Goal: Check status: Check status

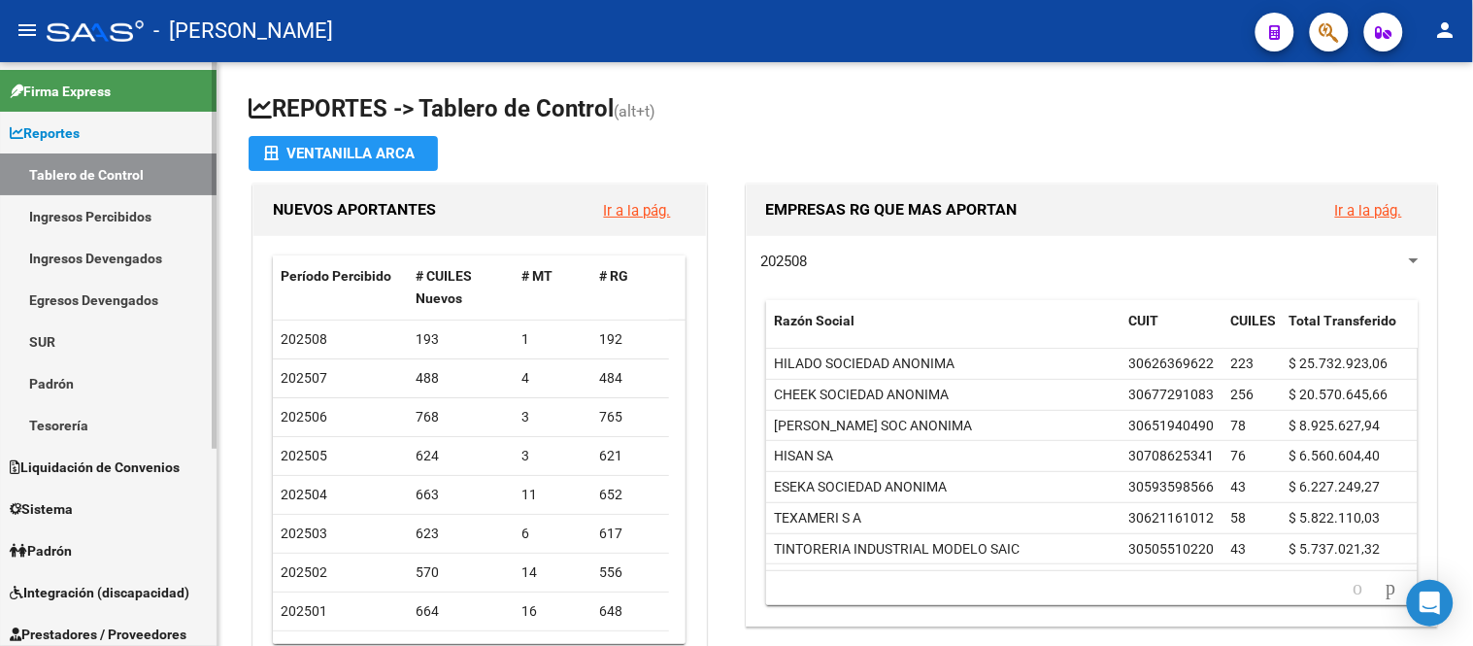
scroll to position [299, 0]
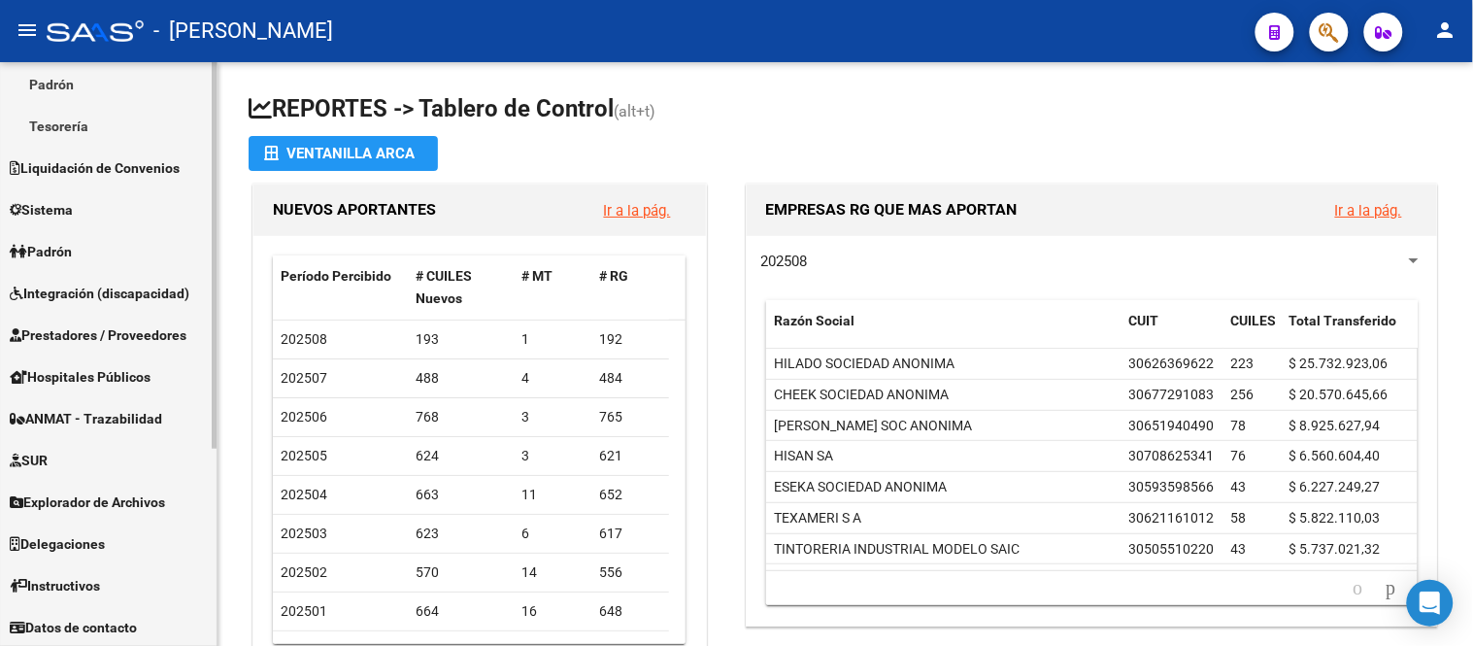
click at [72, 241] on span "Padrón" at bounding box center [41, 251] width 62 height 21
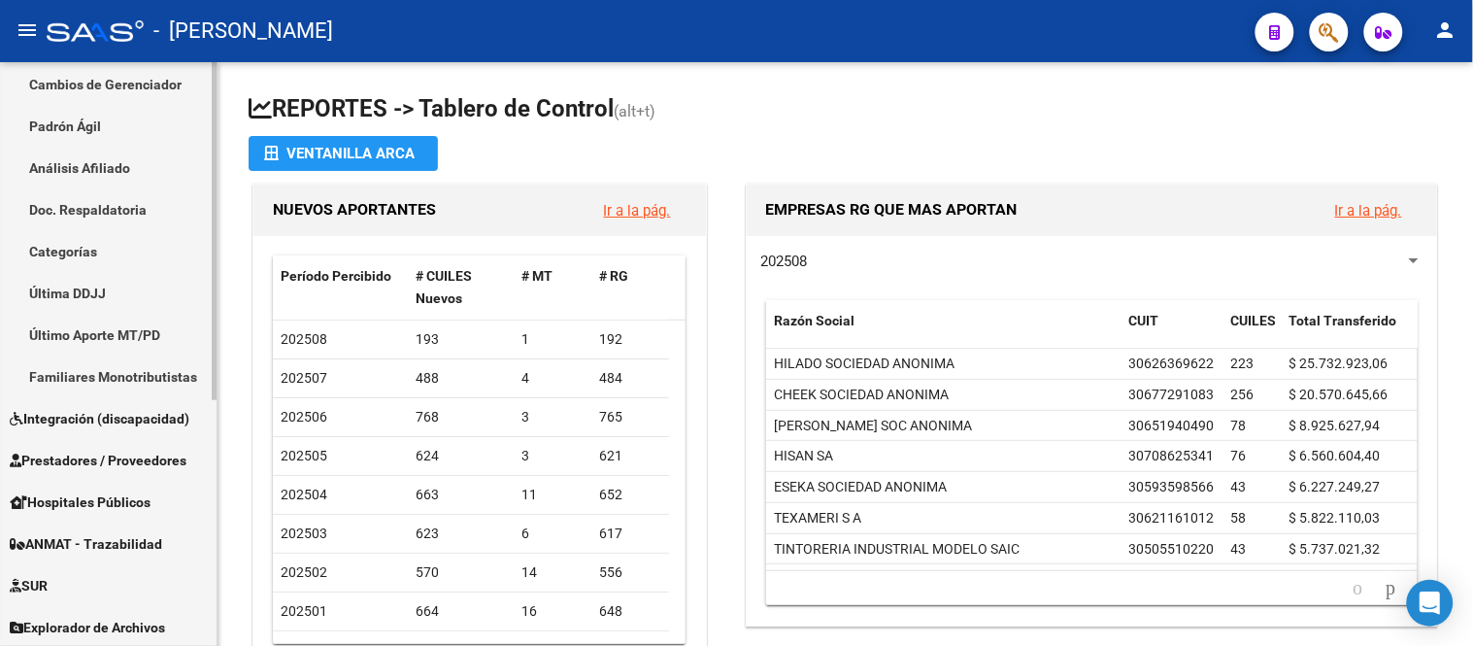
scroll to position [424, 0]
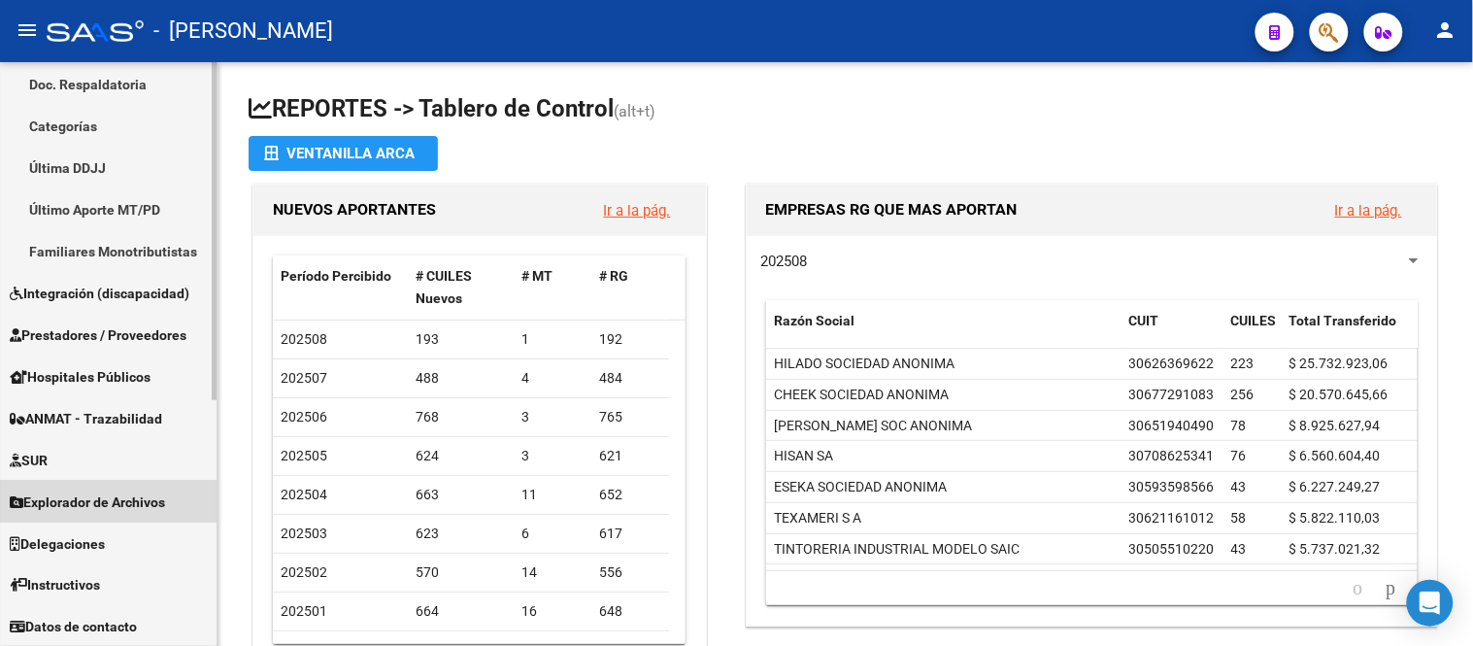
click at [107, 493] on span "Explorador de Archivos" at bounding box center [87, 501] width 155 height 21
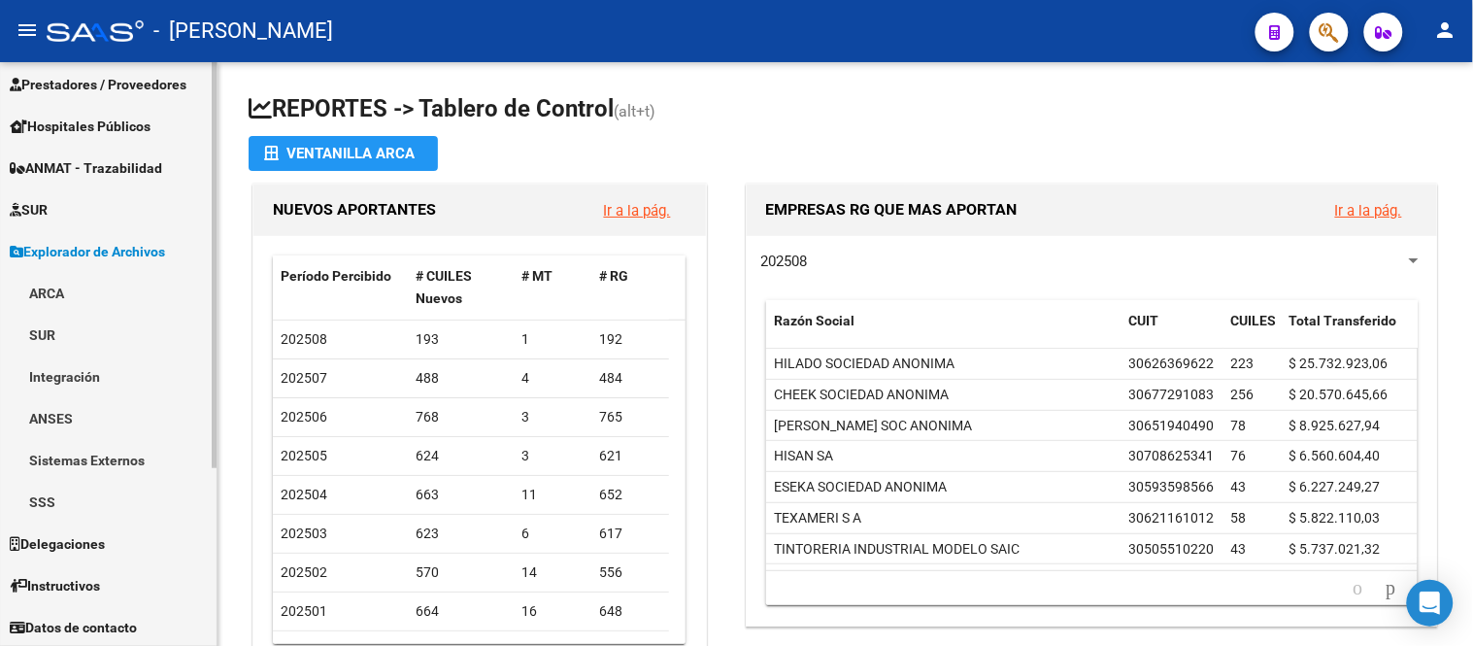
scroll to position [0, 0]
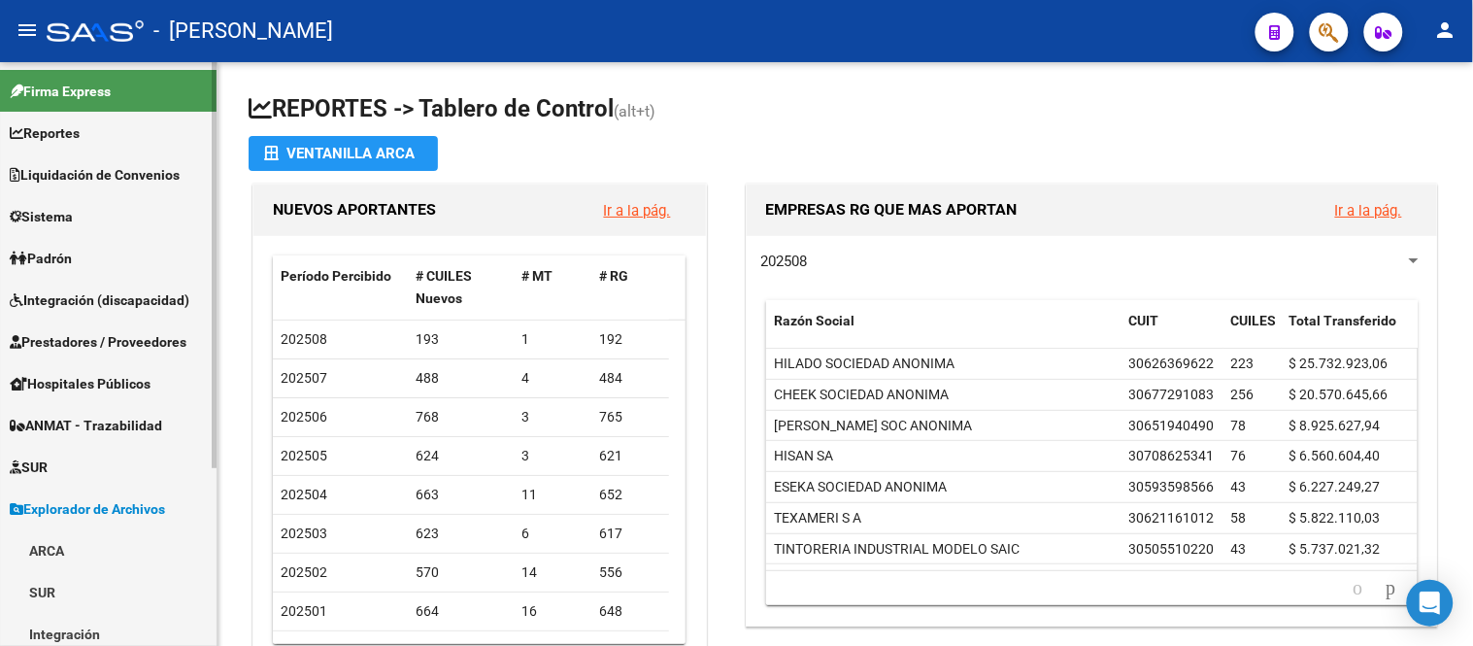
click at [74, 187] on link "Liquidación de Convenios" at bounding box center [108, 174] width 216 height 42
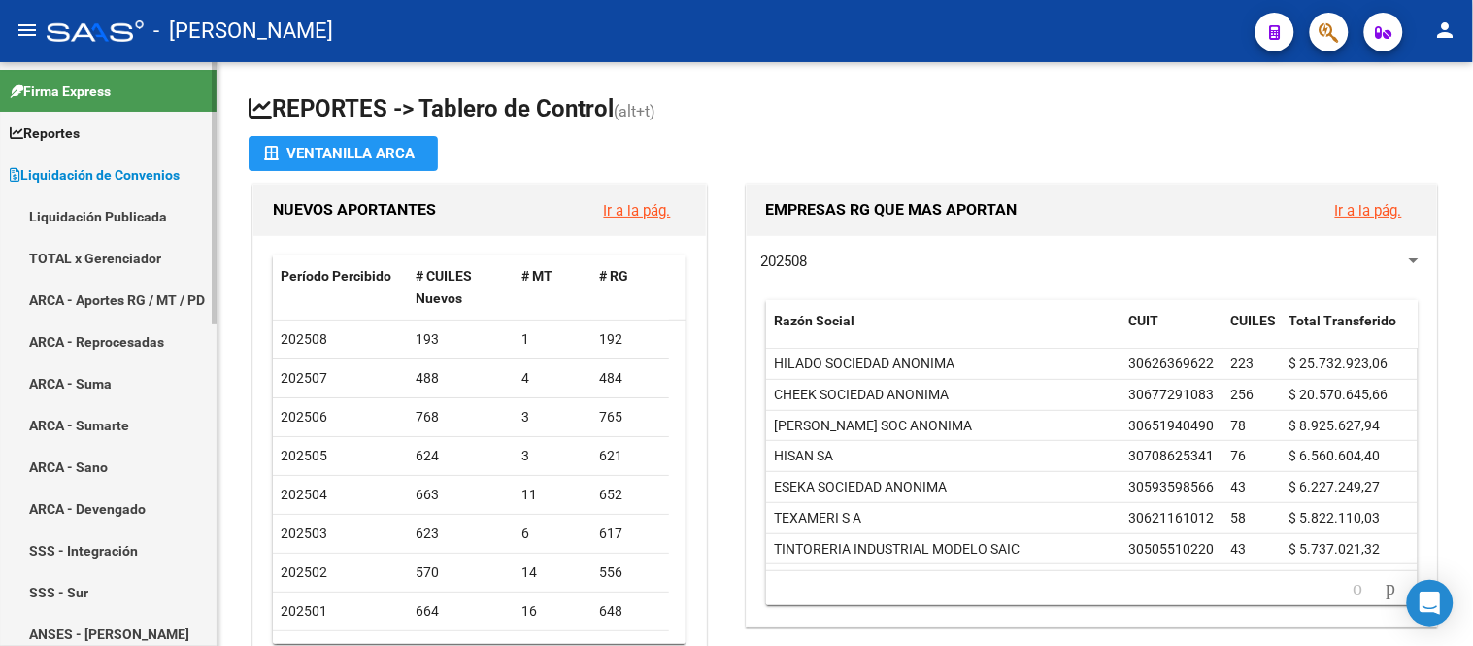
click at [128, 292] on link "ARCA - Aportes RG / MT / PD" at bounding box center [108, 300] width 216 height 42
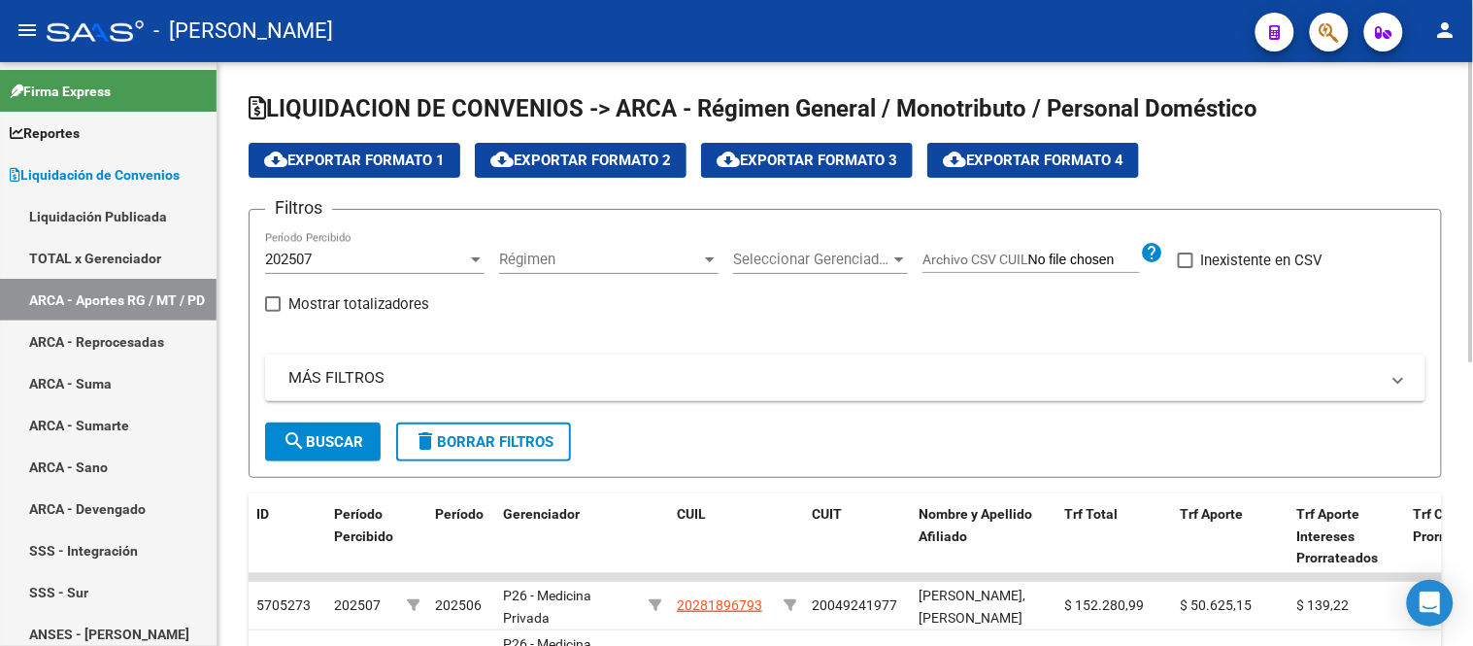
click at [352, 160] on span "cloud_download Exportar Formato 1" at bounding box center [354, 159] width 181 height 17
click at [149, 379] on link "ARCA - Suma" at bounding box center [108, 383] width 216 height 42
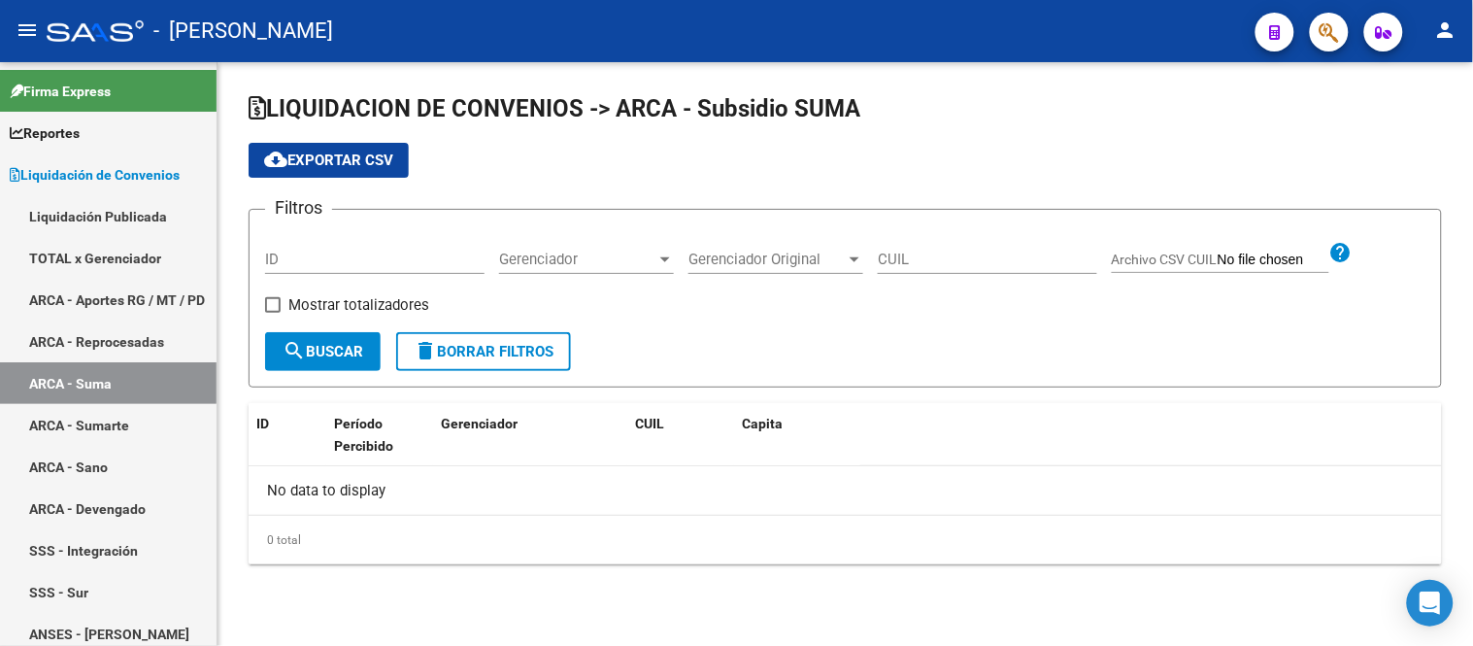
checkbox input "true"
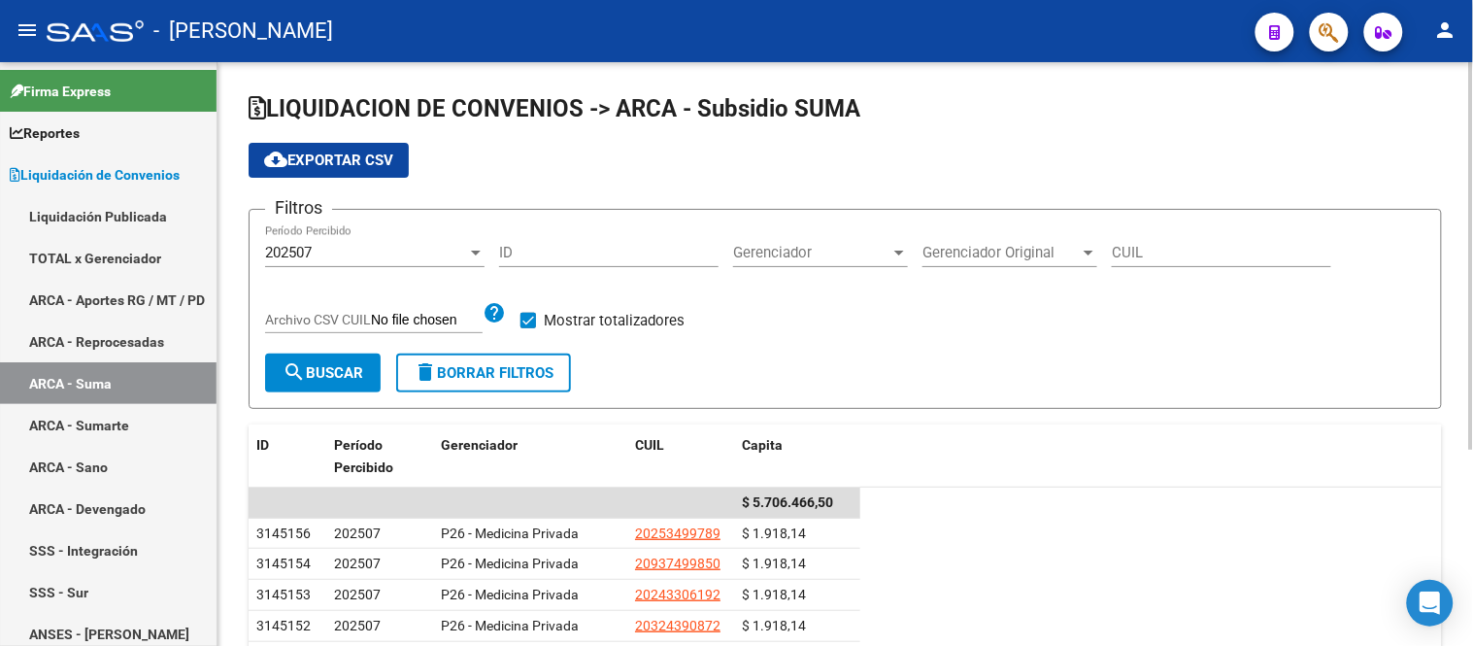
click at [318, 167] on span "cloud_download Exportar CSV" at bounding box center [328, 159] width 129 height 17
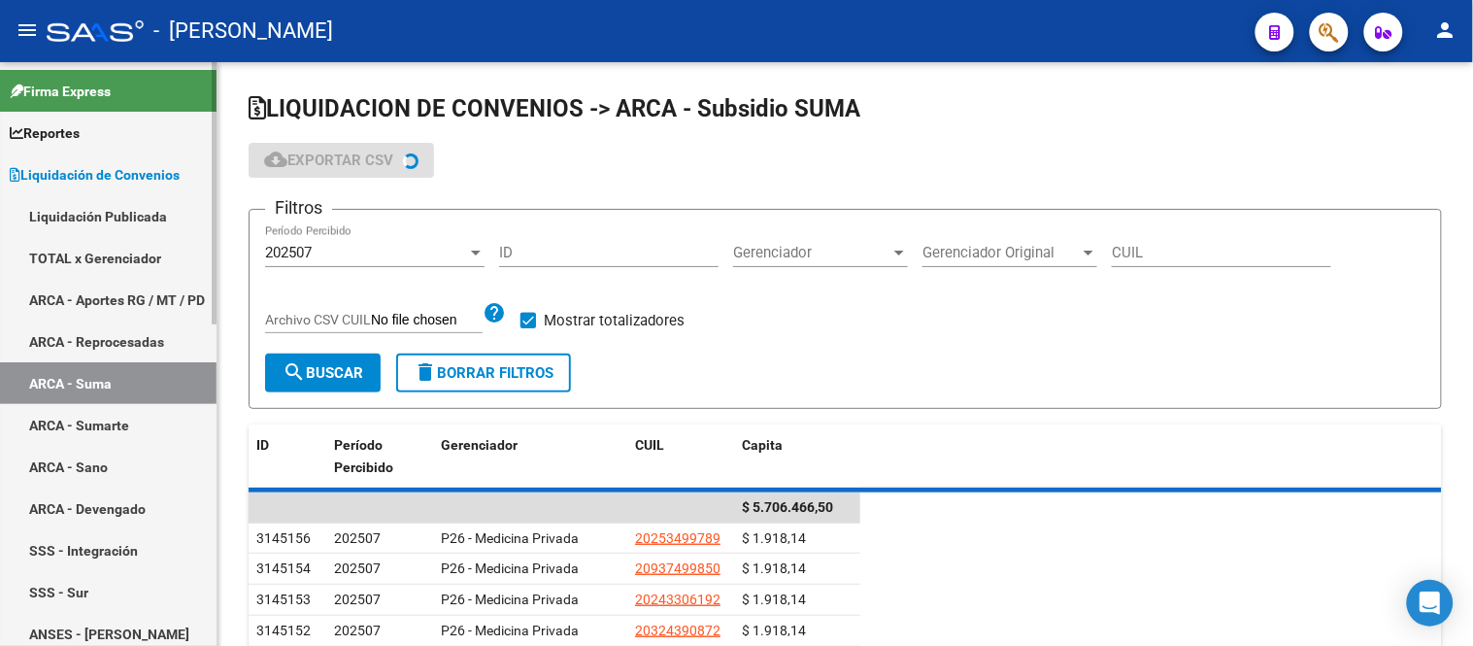
click at [132, 428] on link "ARCA - Sumarte" at bounding box center [108, 425] width 216 height 42
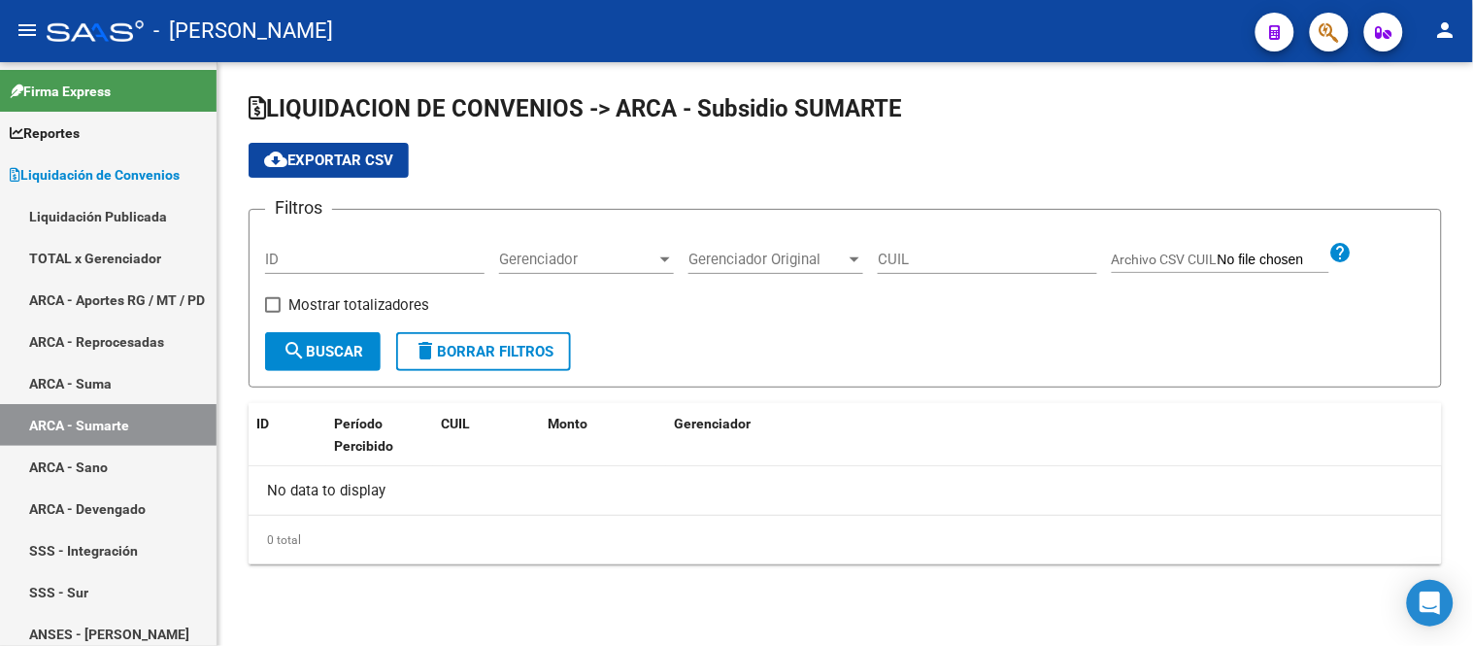
checkbox input "true"
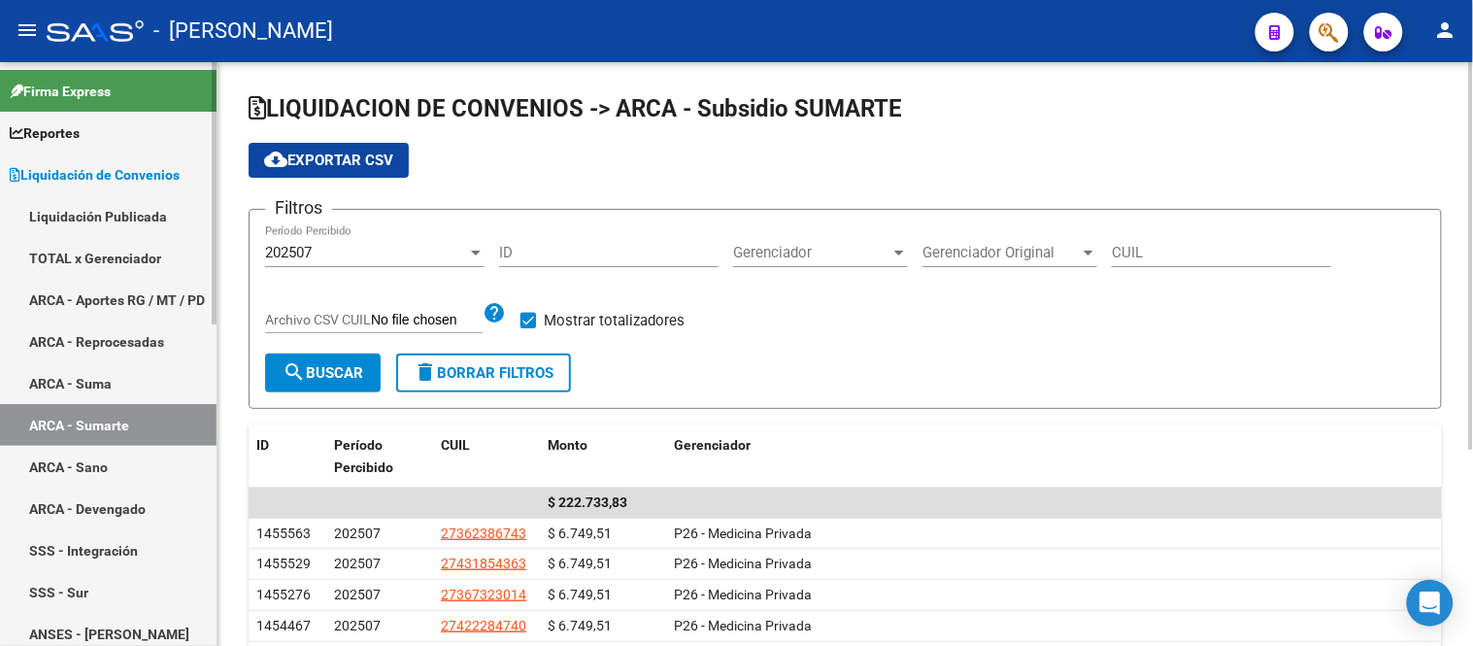
click at [141, 363] on link "ARCA - Suma" at bounding box center [108, 383] width 216 height 42
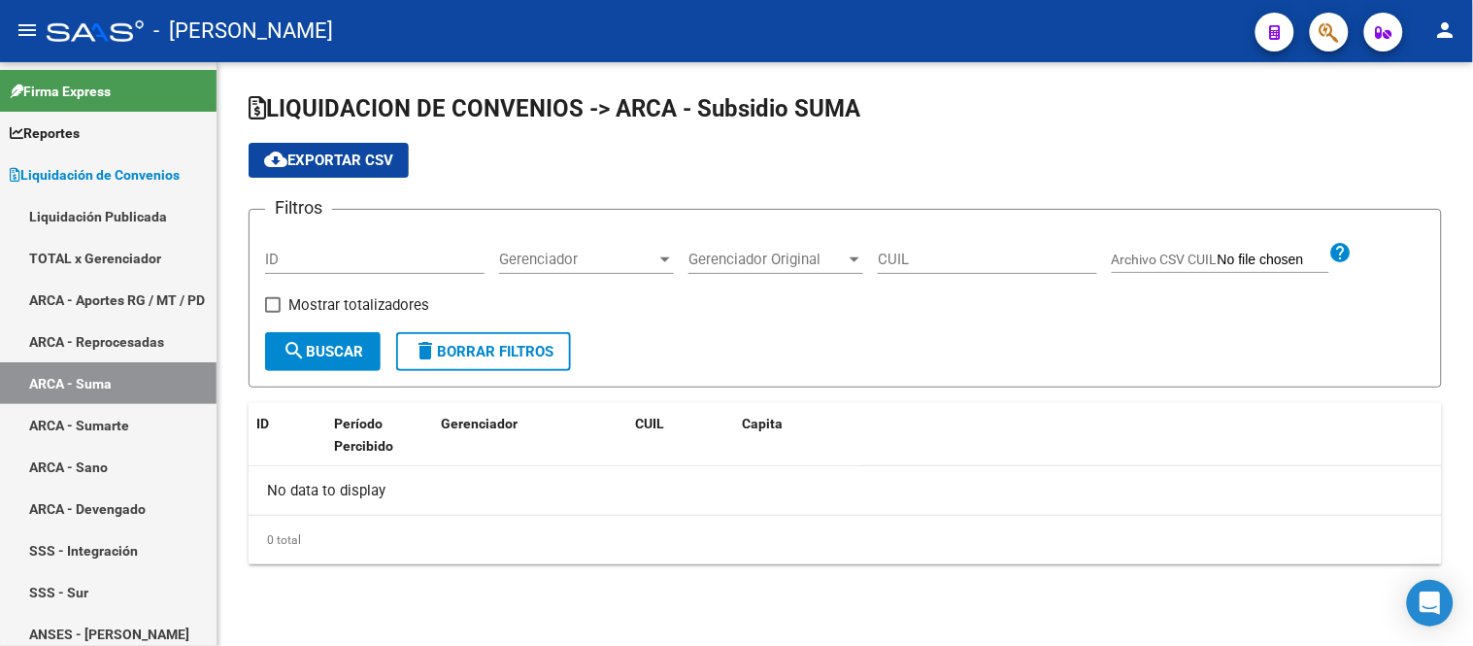
checkbox input "true"
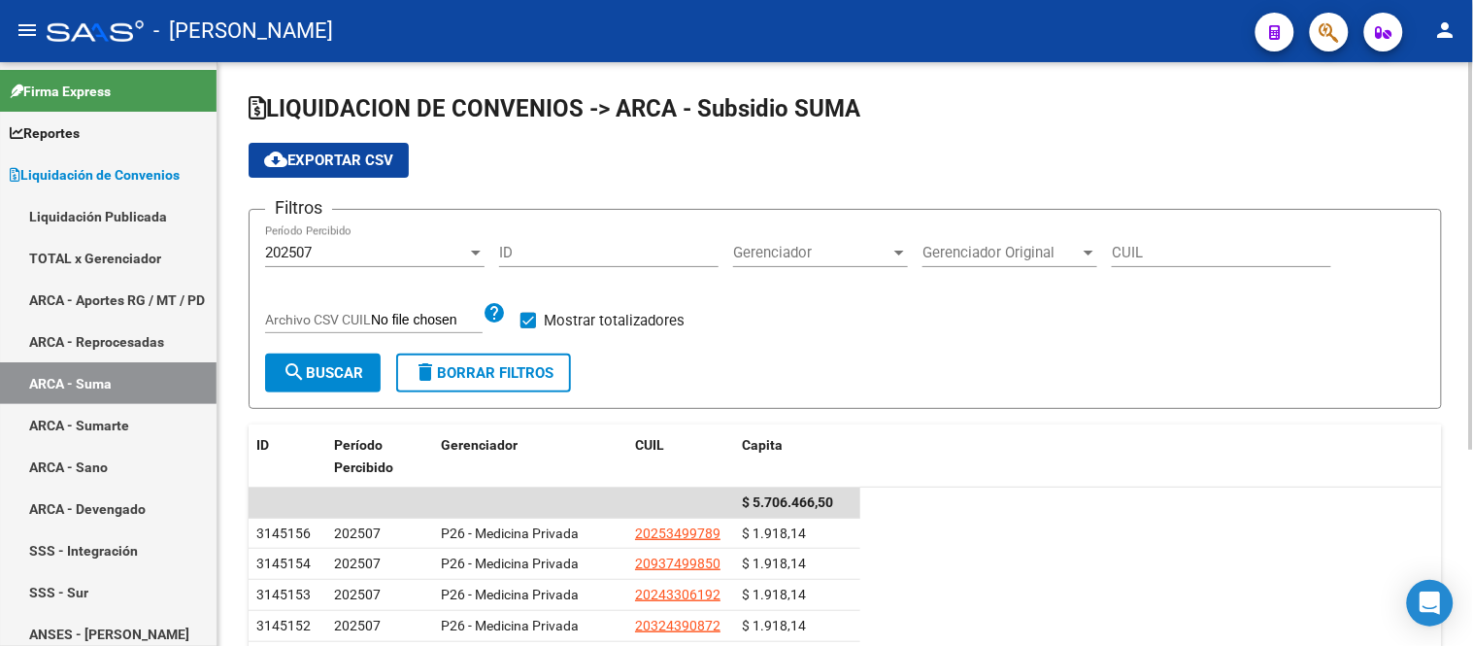
click at [355, 160] on span "cloud_download Exportar CSV" at bounding box center [328, 159] width 129 height 17
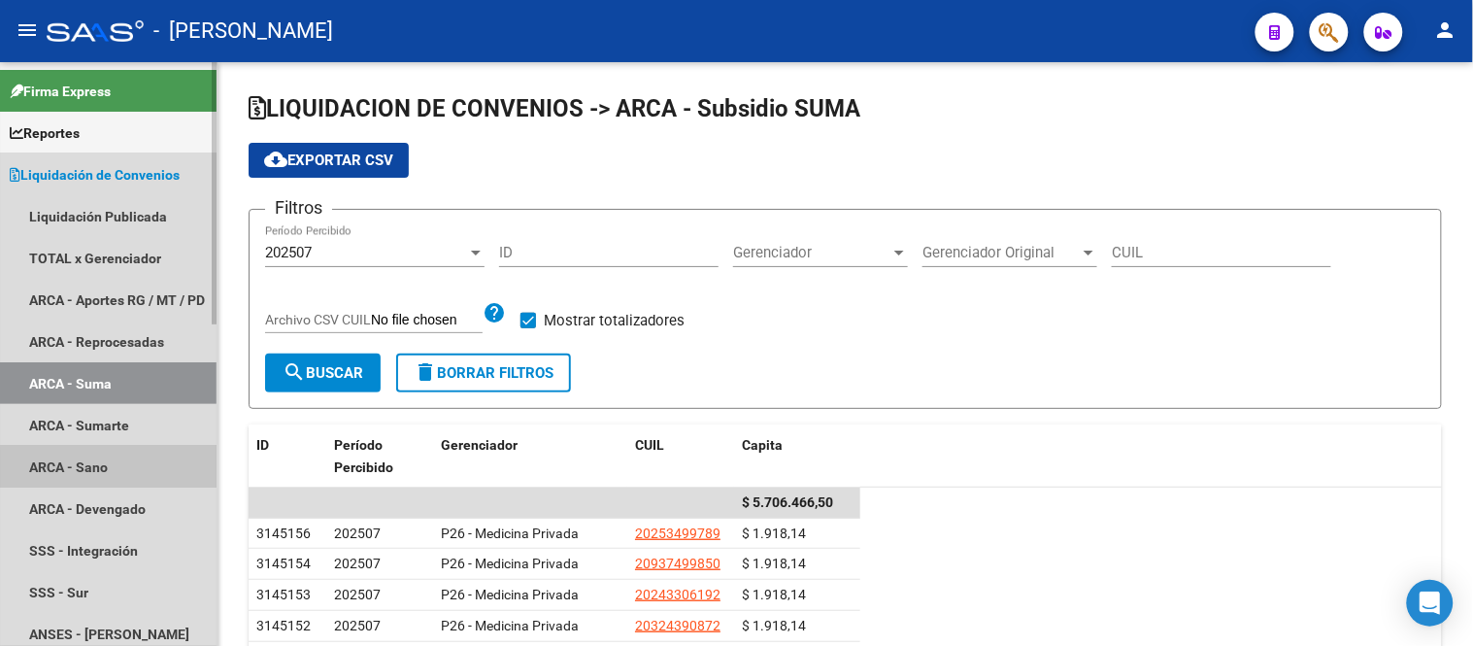
drag, startPoint x: 109, startPoint y: 470, endPoint x: 144, endPoint y: 471, distance: 35.0
click at [109, 470] on link "ARCA - Sano" at bounding box center [108, 467] width 216 height 42
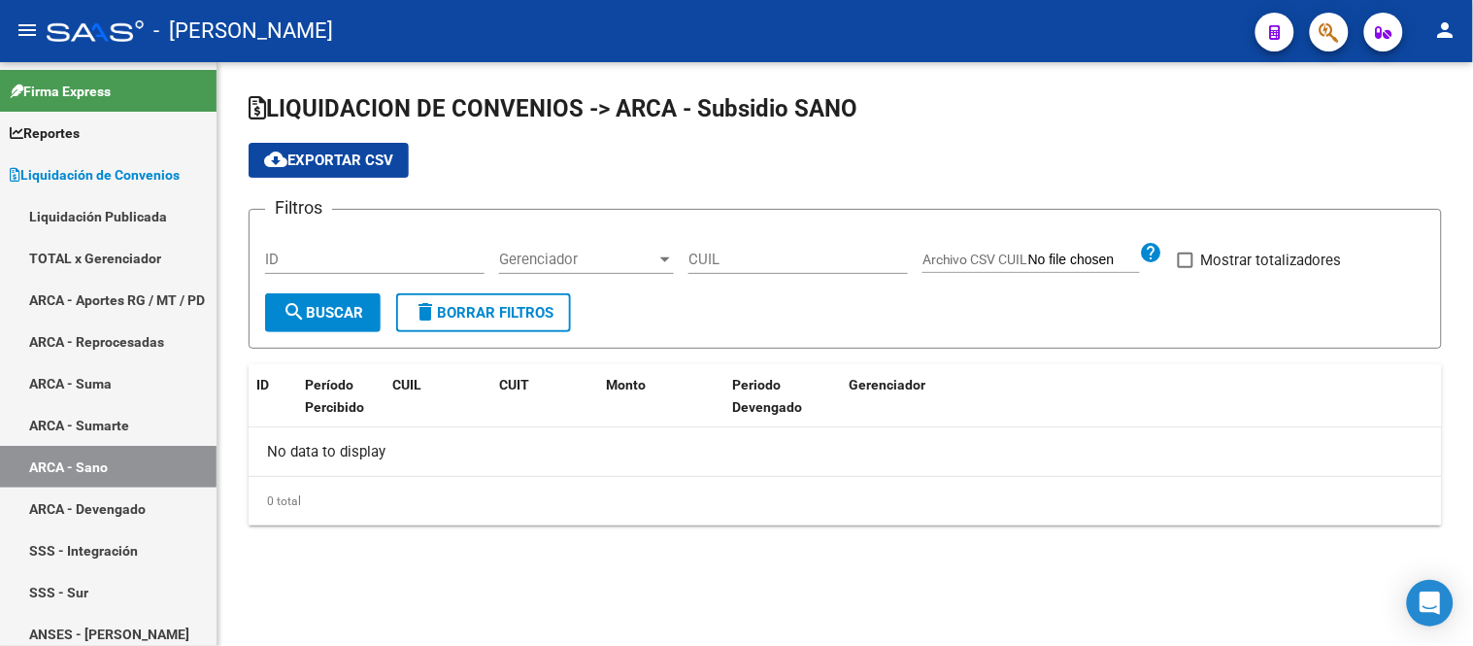
checkbox input "true"
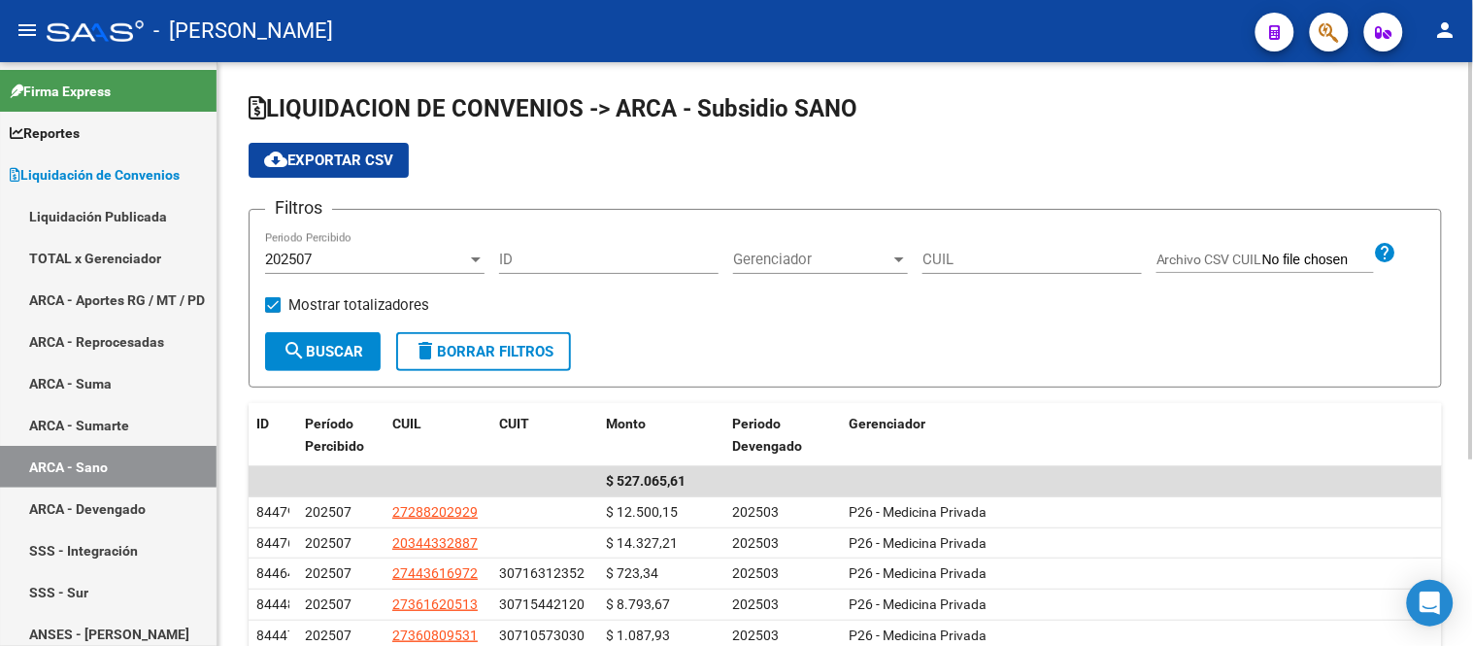
click at [331, 156] on span "cloud_download Exportar CSV" at bounding box center [328, 159] width 129 height 17
click at [144, 422] on link "ARCA - Sumarte" at bounding box center [108, 425] width 216 height 42
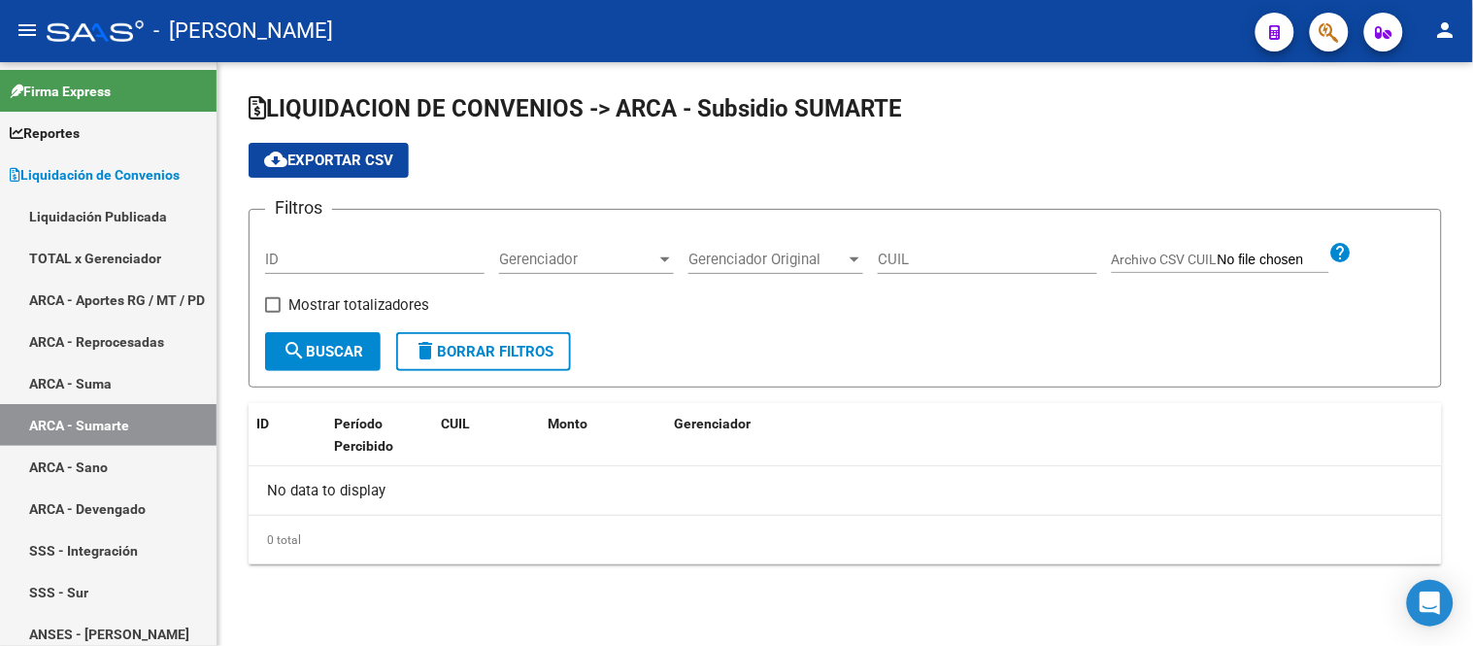
checkbox input "true"
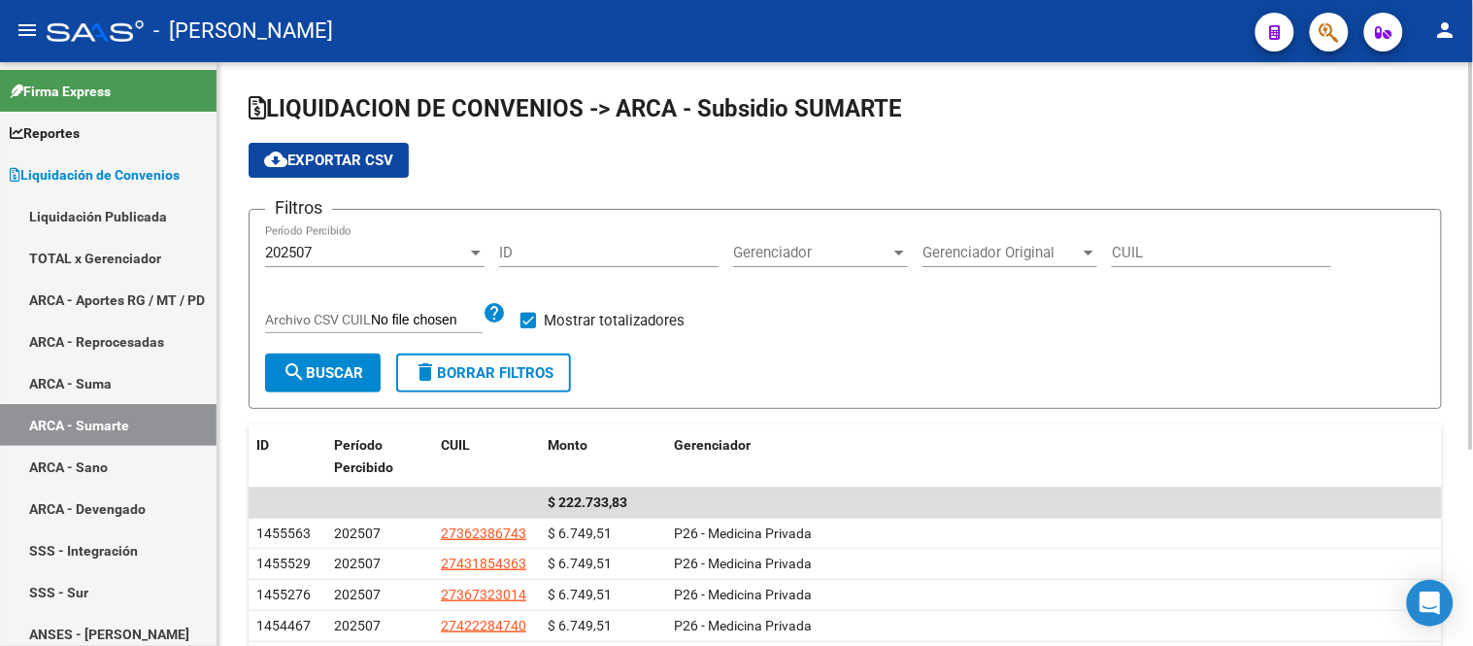
click at [367, 167] on span "cloud_download Exportar CSV" at bounding box center [328, 159] width 129 height 17
click at [108, 244] on link "TOTAL x Gerenciador" at bounding box center [108, 258] width 216 height 42
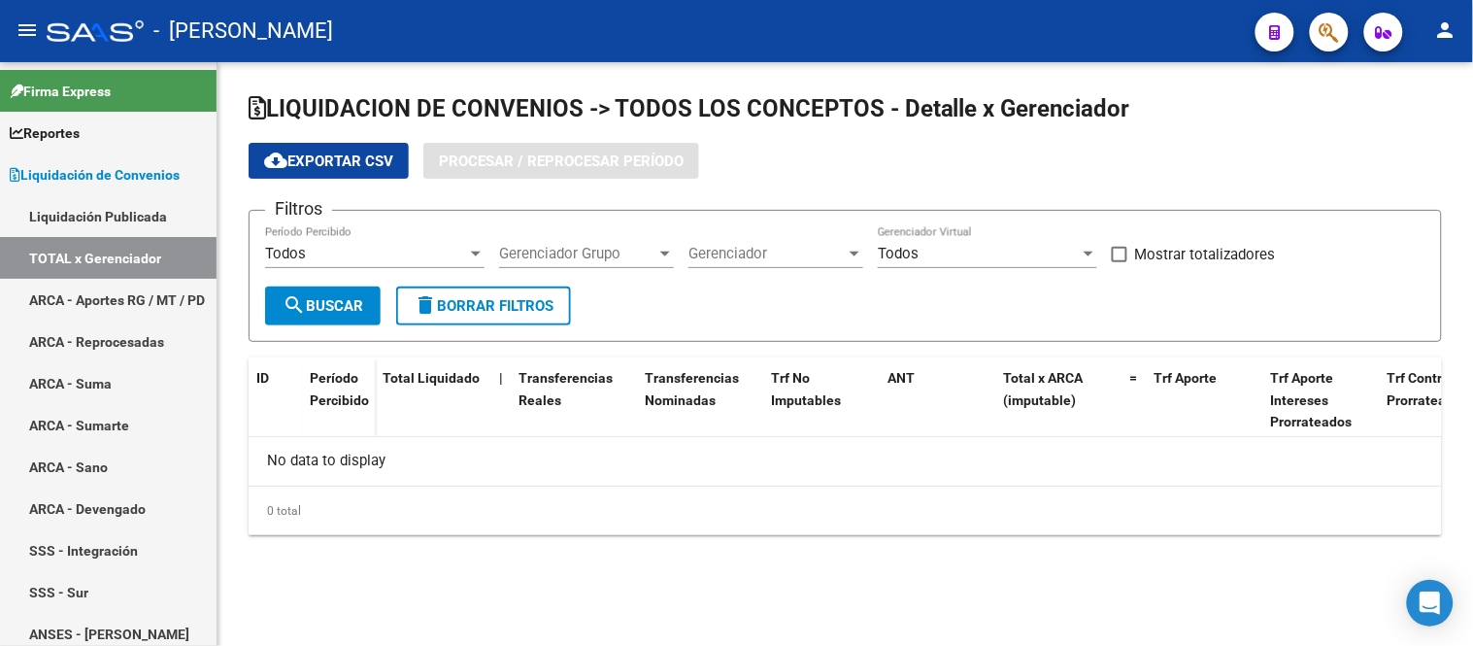
checkbox input "true"
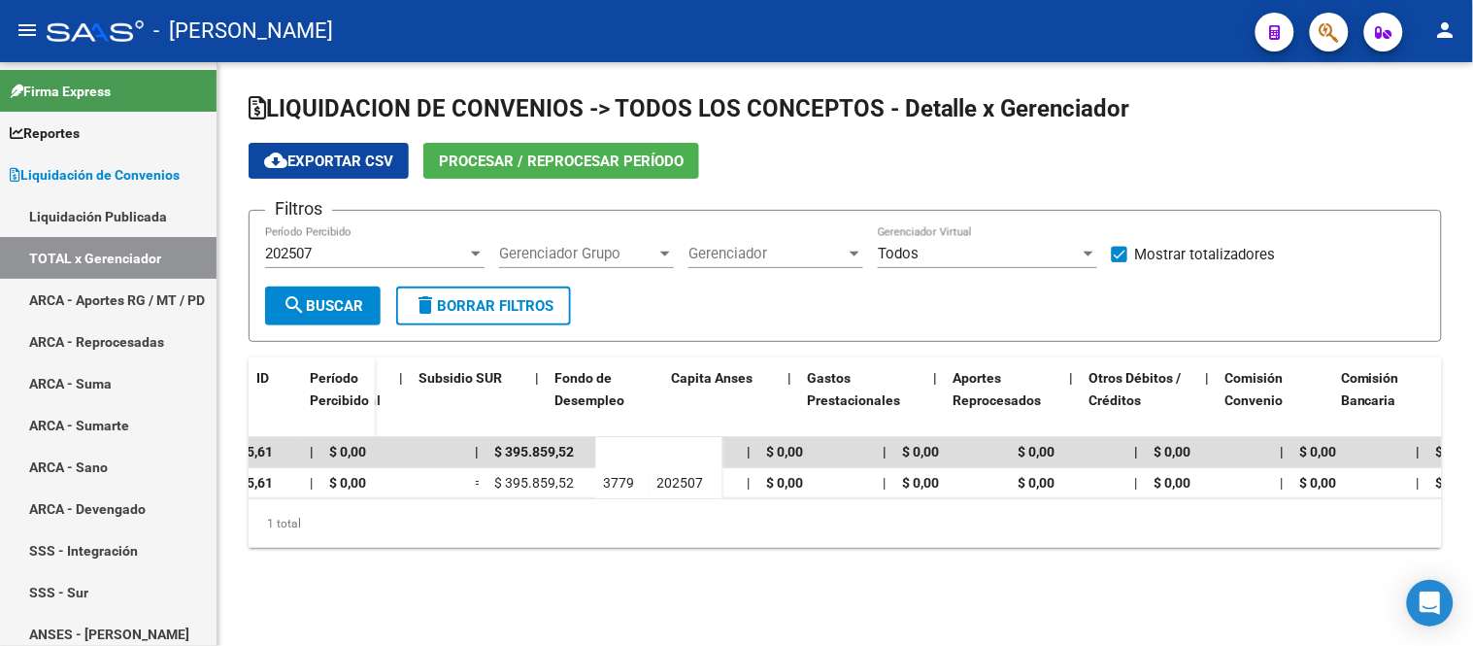
scroll to position [0, 2888]
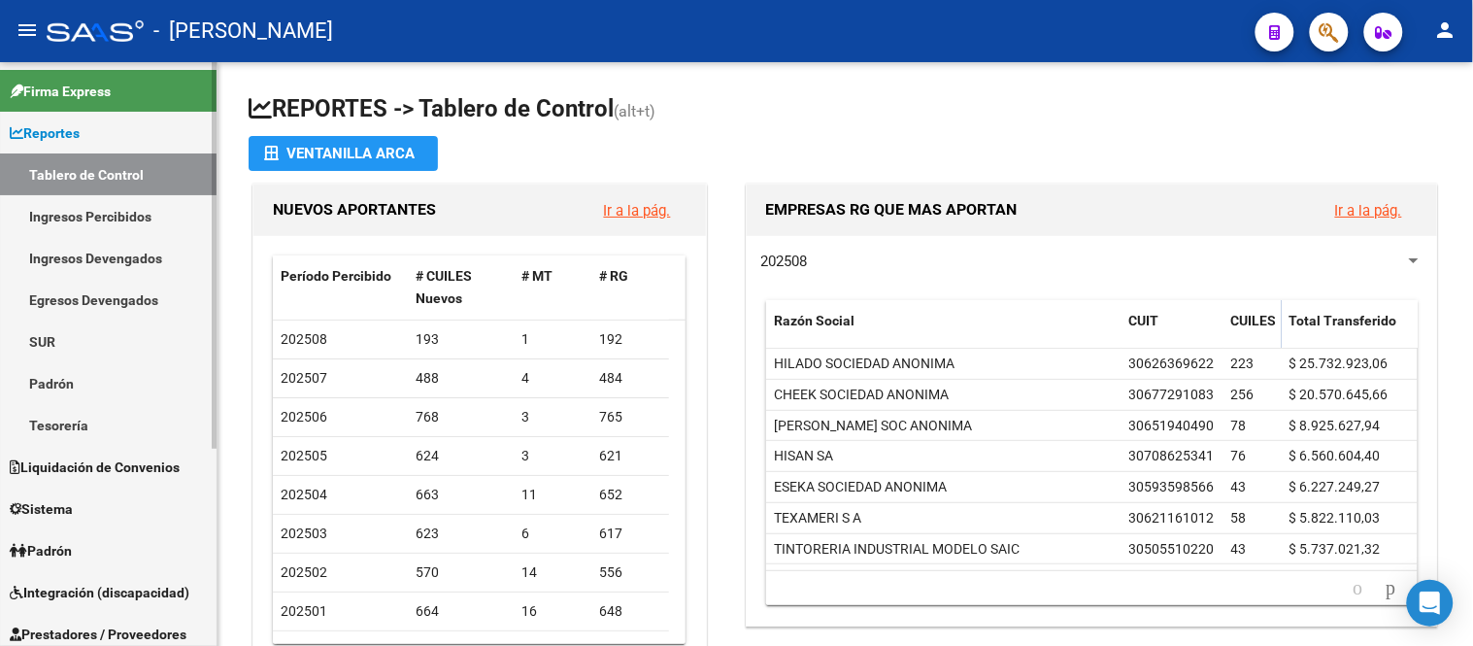
click at [115, 549] on link "Padrón" at bounding box center [108, 550] width 216 height 42
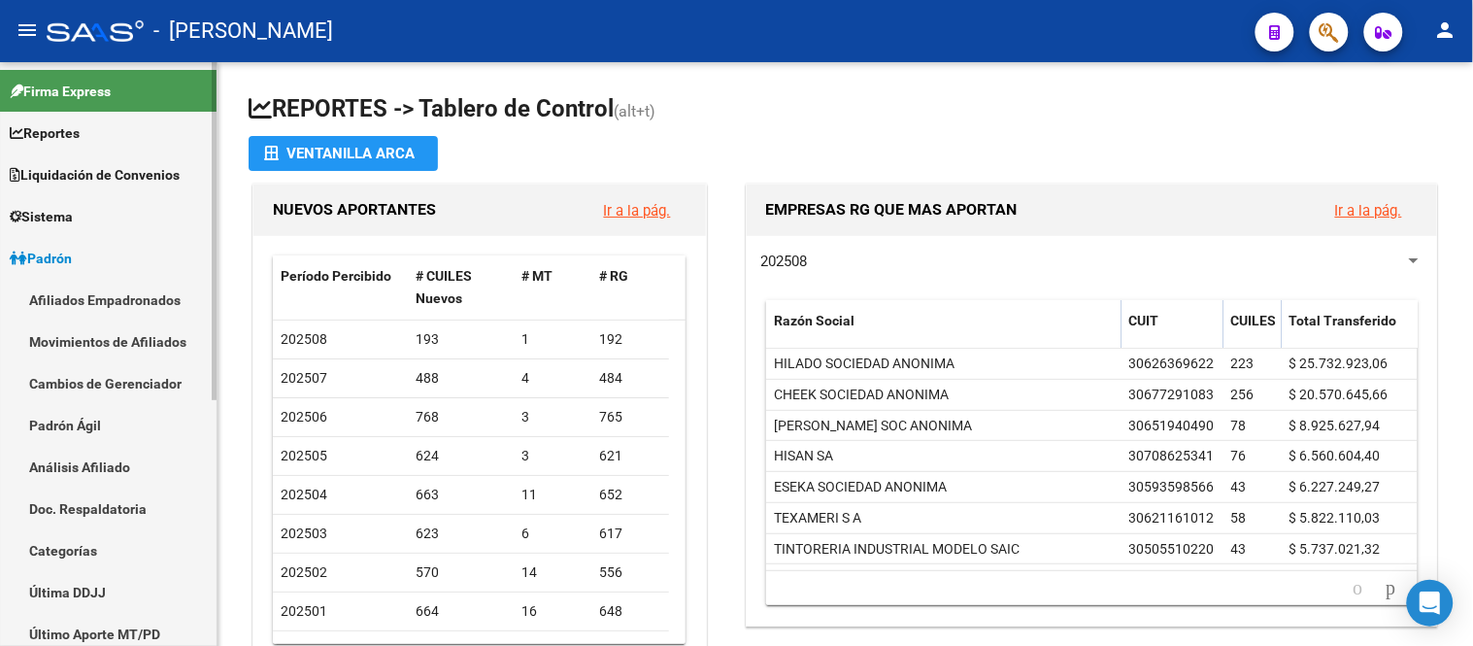
click at [101, 431] on link "Padrón Ágil" at bounding box center [108, 425] width 216 height 42
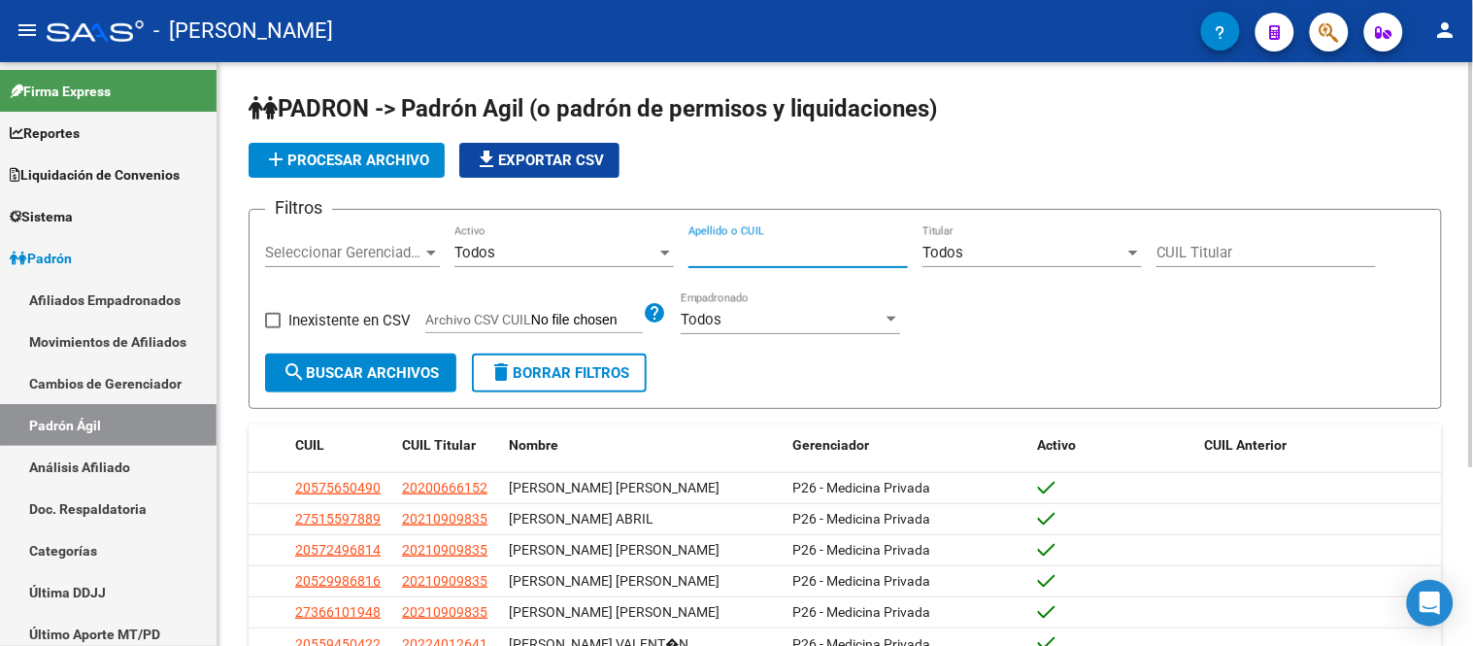
click at [761, 259] on input "Apellido o CUIL" at bounding box center [797, 252] width 219 height 17
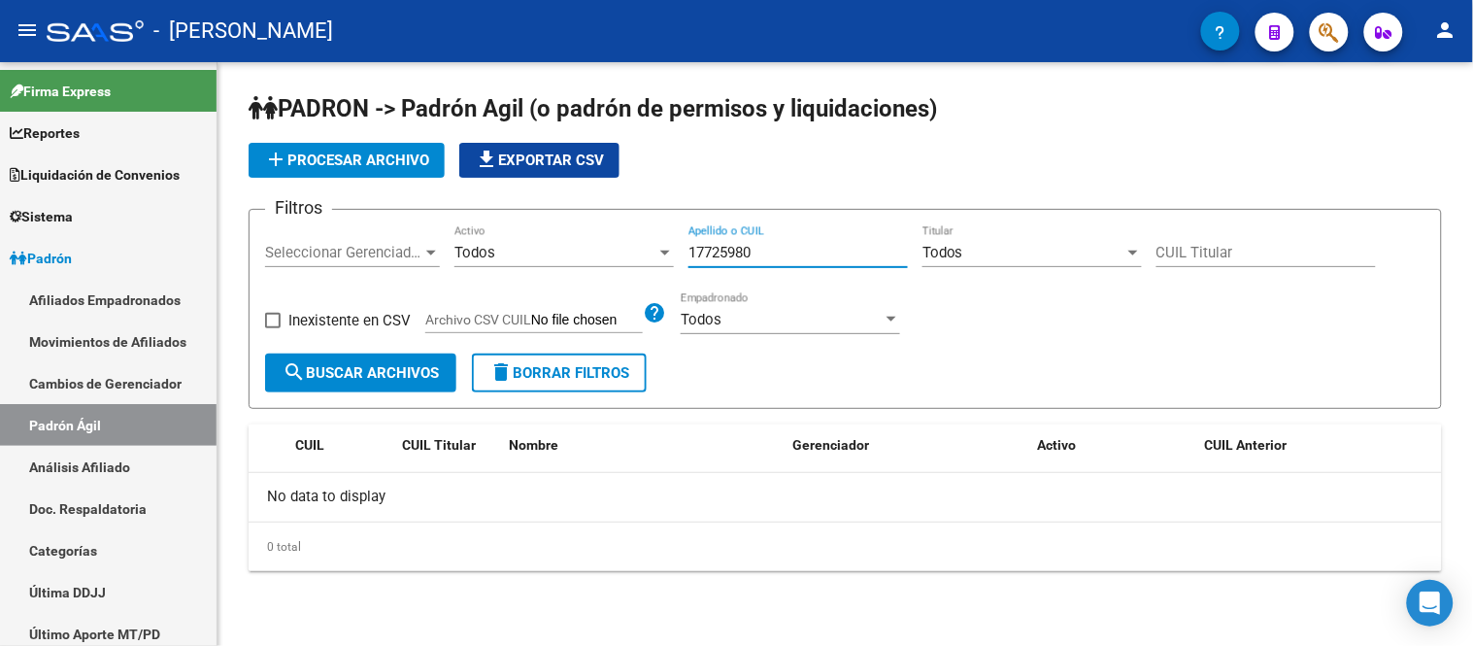
click at [760, 256] on input "17725980" at bounding box center [797, 252] width 219 height 17
paste input "2017752980"
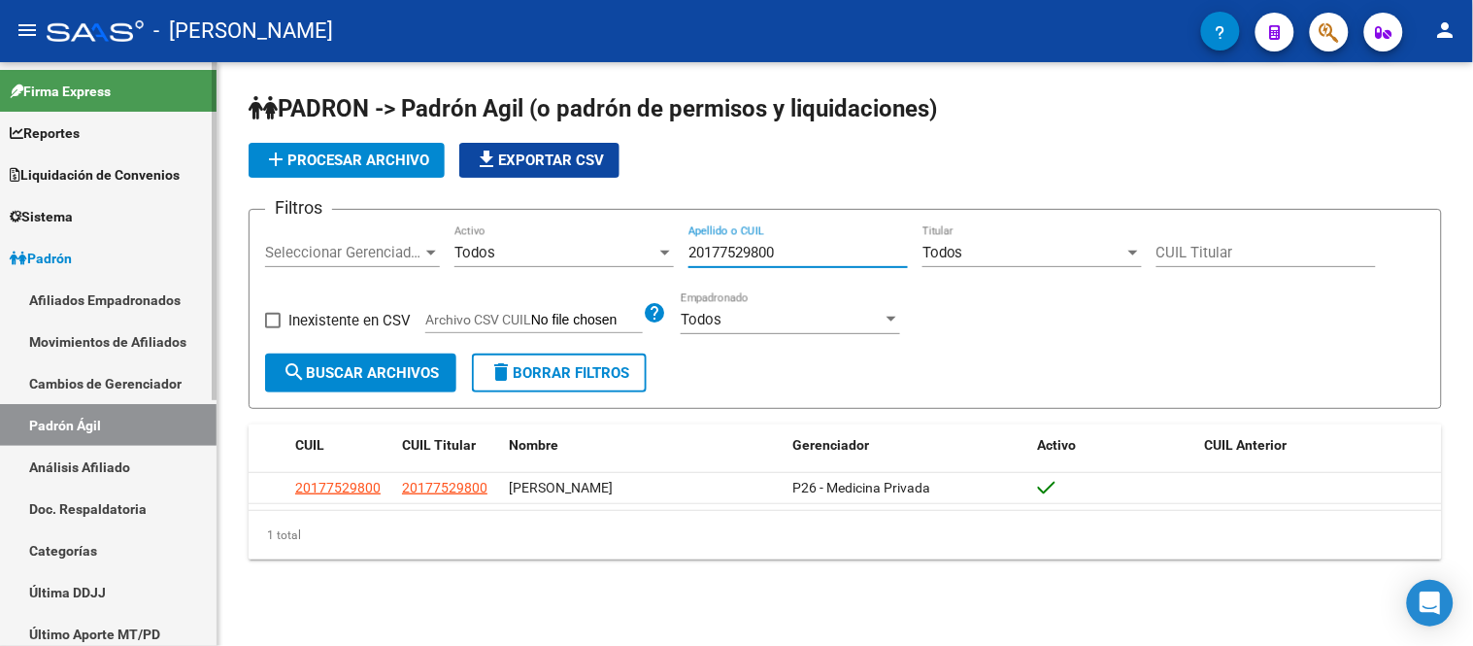
type input "20177529800"
